Goal: Transaction & Acquisition: Purchase product/service

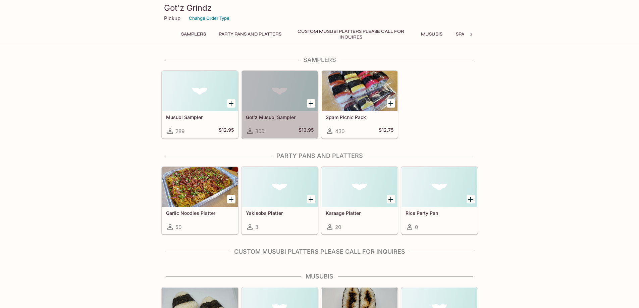
click at [267, 90] on div at bounding box center [280, 91] width 76 height 40
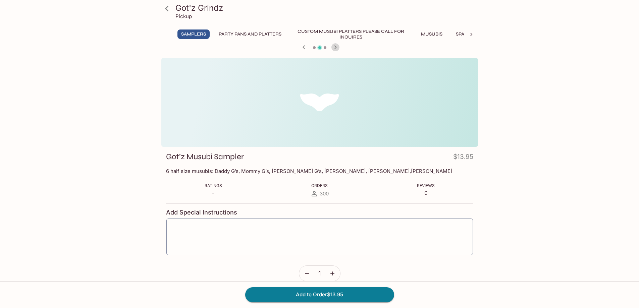
click at [335, 48] on icon "button" at bounding box center [335, 47] width 2 height 4
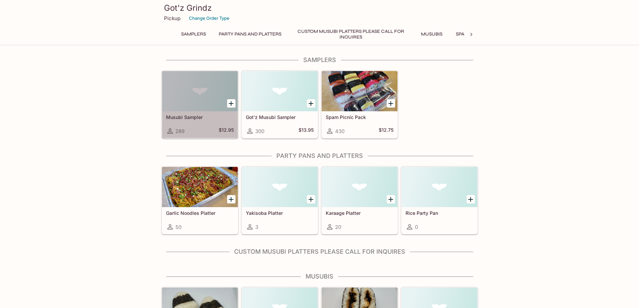
click at [182, 118] on h5 "Musubi Sampler" at bounding box center [200, 117] width 68 height 6
